Goal: Ask a question

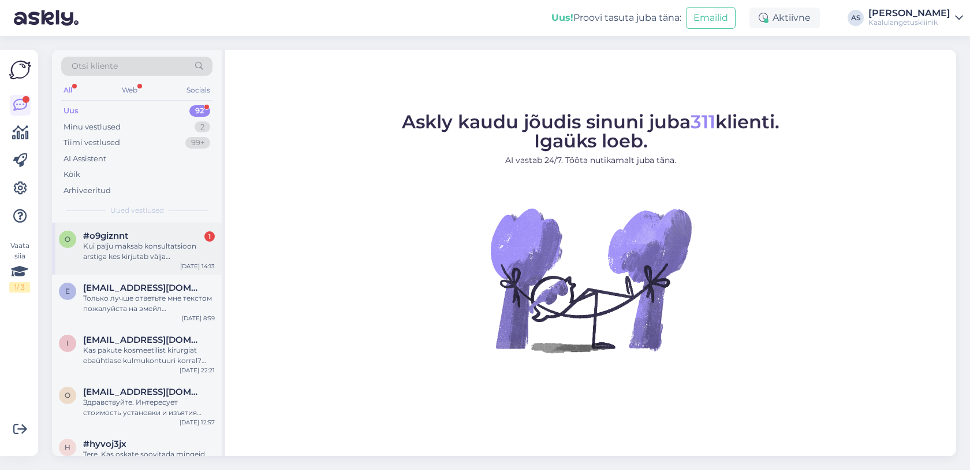
click at [148, 249] on div "Kui palju maksab konsultatsioon arstiga kes kirjutab välja kaalulangetuseks roh…" at bounding box center [149, 251] width 132 height 21
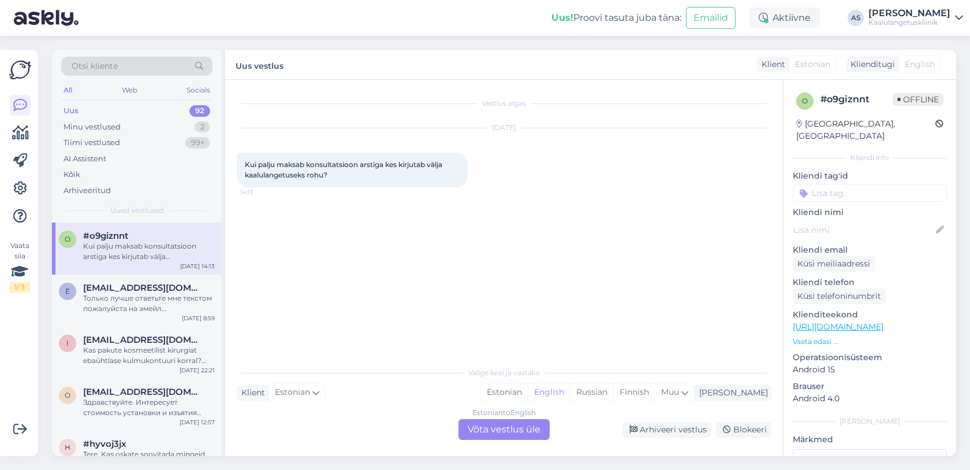
click at [496, 433] on div "Estonian to English Võta vestlus üle" at bounding box center [504, 429] width 91 height 21
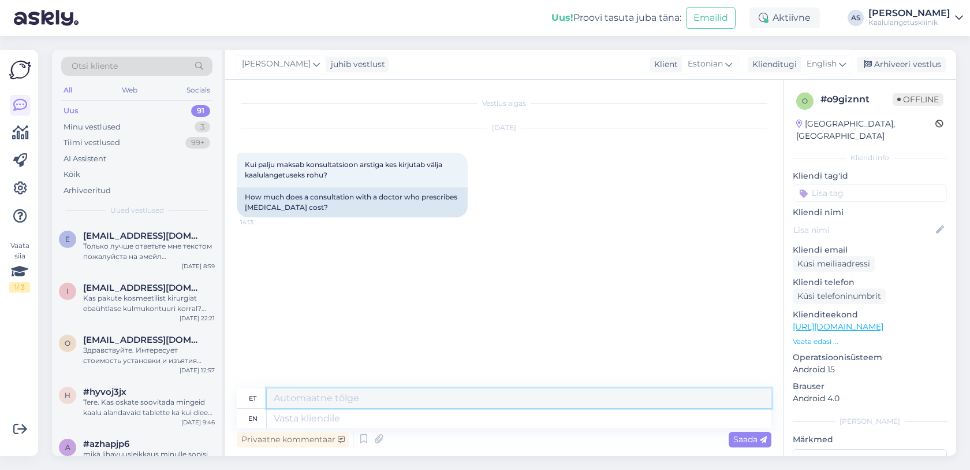
click at [367, 395] on textarea at bounding box center [519, 398] width 505 height 20
click at [829, 58] on span "English" at bounding box center [822, 64] width 30 height 13
type input "у"
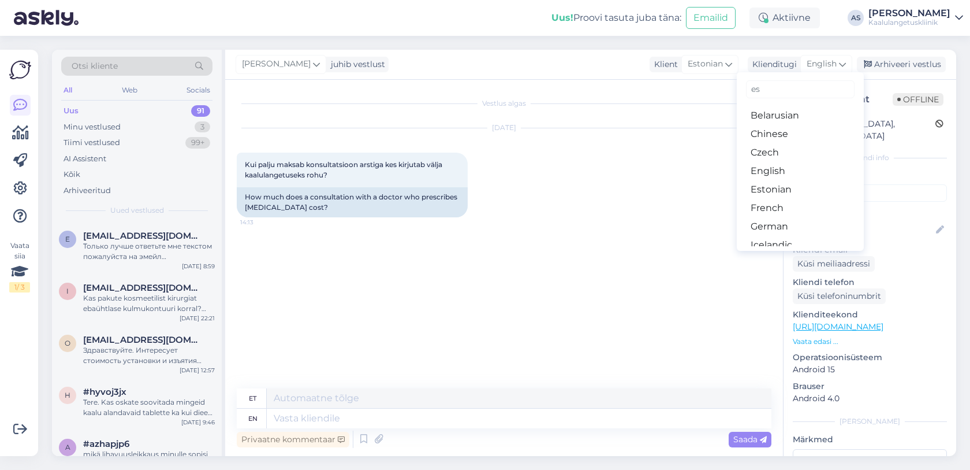
type input "est"
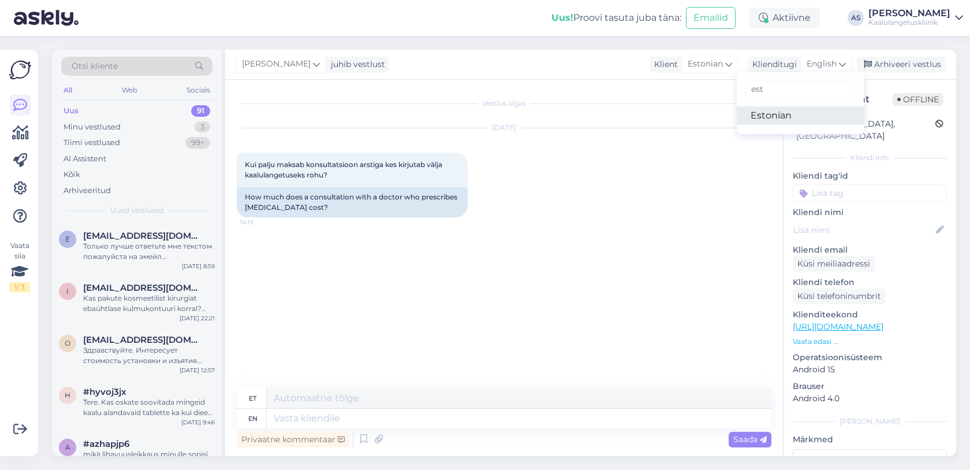
click at [775, 121] on link "Estonian" at bounding box center [800, 115] width 127 height 18
click at [386, 414] on textarea at bounding box center [504, 416] width 535 height 24
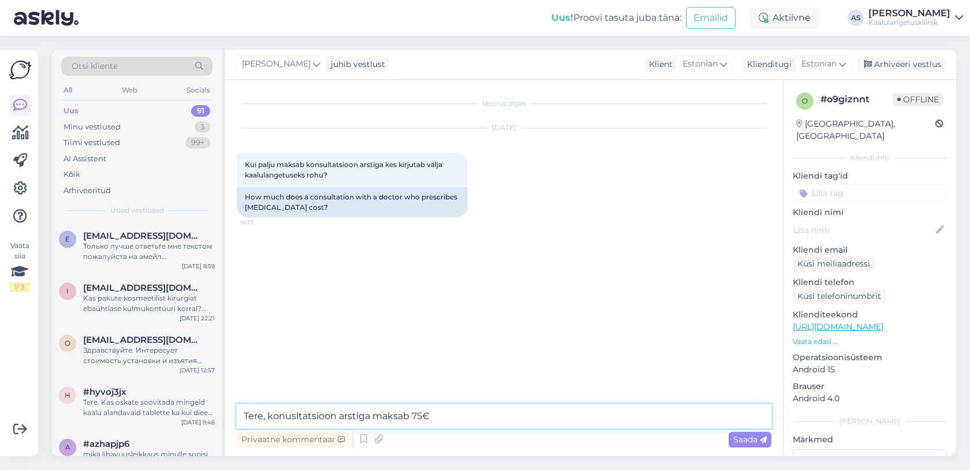
click at [441, 418] on textarea "Tere, konusltatsioon arstiga maksab 75€" at bounding box center [504, 416] width 535 height 24
type textarea "Tere, konusltatsioon arstiga maksab 75€."
click at [729, 438] on div "Saada" at bounding box center [750, 439] width 43 height 16
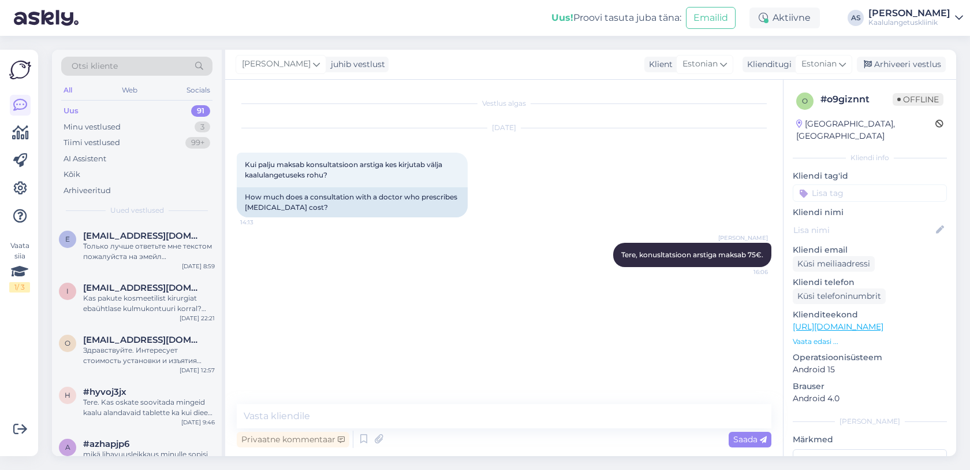
click at [869, 16] on div "[PERSON_NAME]" at bounding box center [910, 13] width 82 height 9
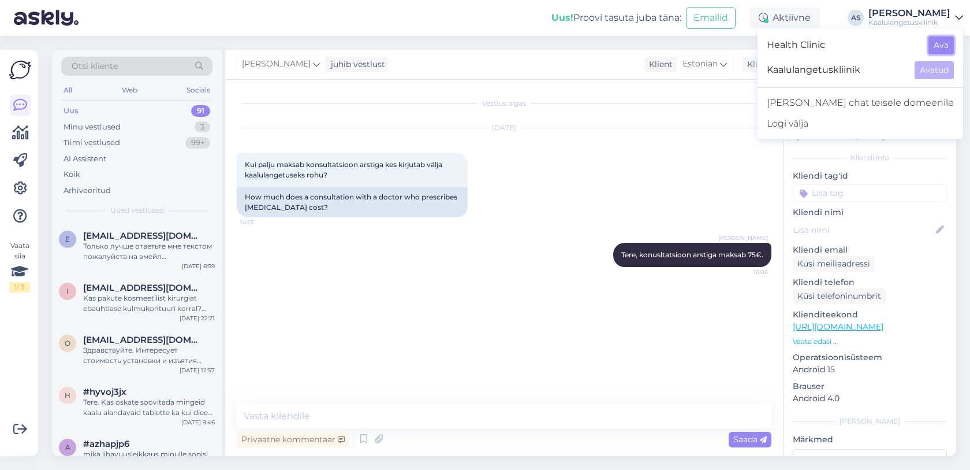
click at [936, 38] on button "Ava" at bounding box center [941, 45] width 25 height 18
